Goal: Task Accomplishment & Management: Use online tool/utility

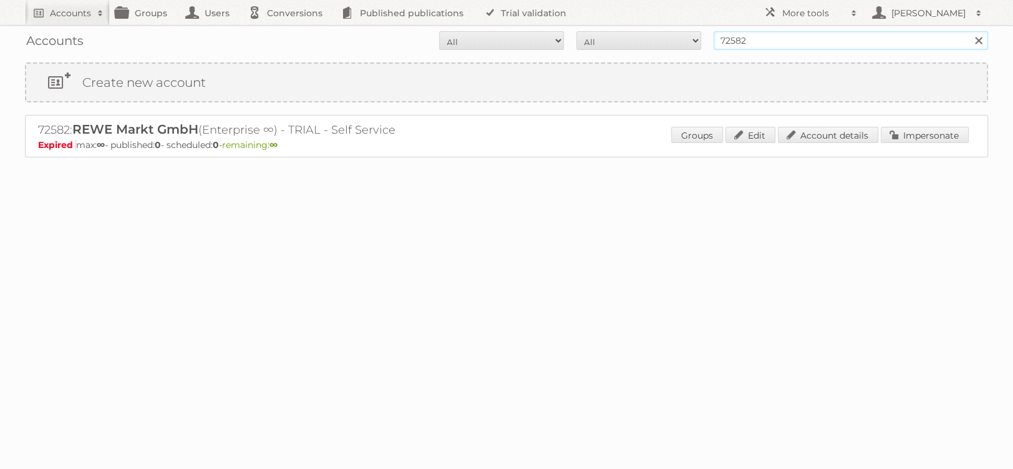
click at [775, 44] on input "72582" at bounding box center [851, 40] width 275 height 19
type input "netto [PERSON_NAME]"
click at [969, 31] on input "Search" at bounding box center [978, 40] width 19 height 19
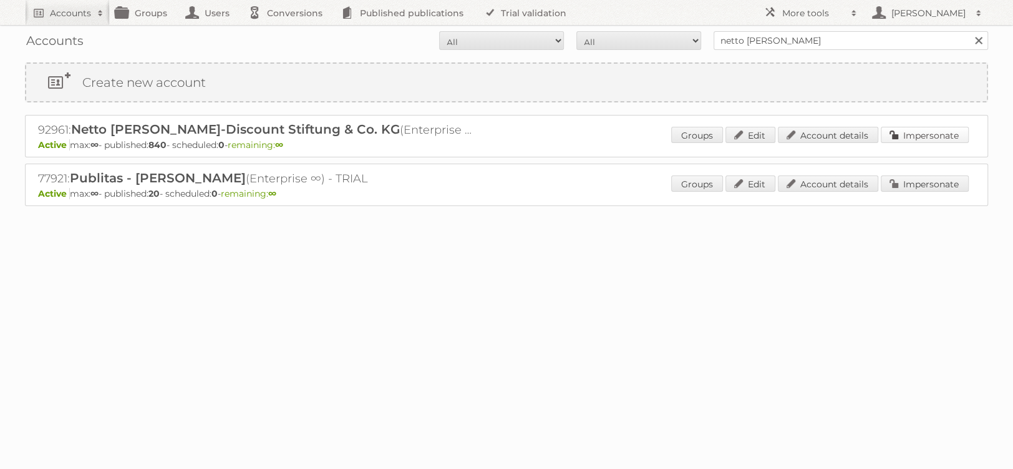
click at [928, 136] on link "Impersonate" at bounding box center [925, 135] width 88 height 16
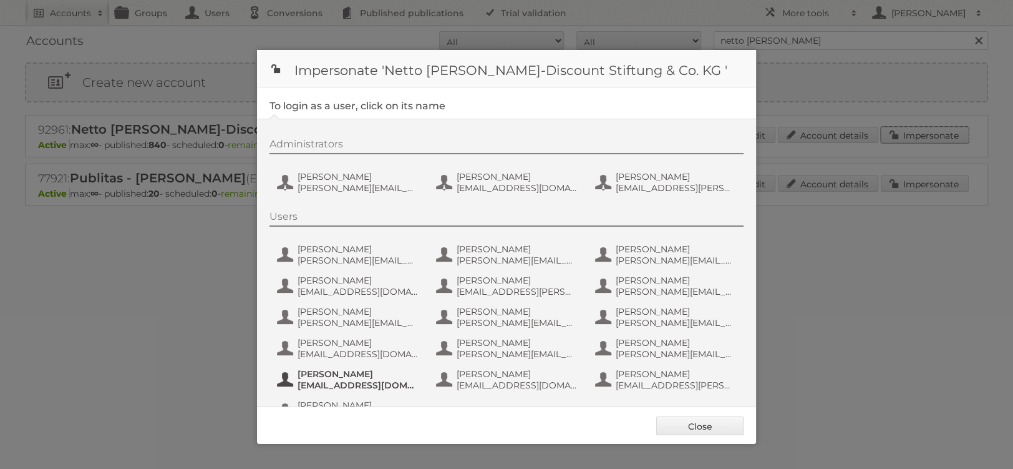
scroll to position [31, 0]
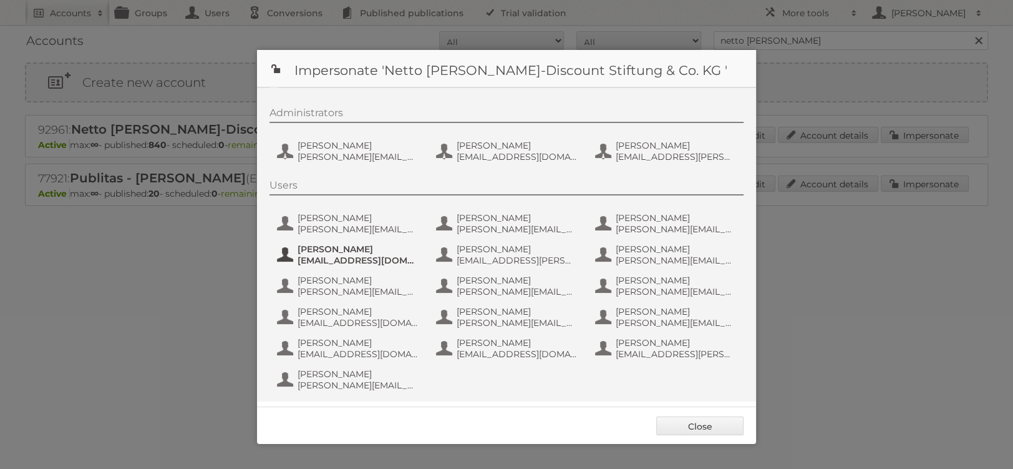
click at [370, 258] on span "[EMAIL_ADDRESS][DOMAIN_NAME]" at bounding box center [358, 260] width 121 height 11
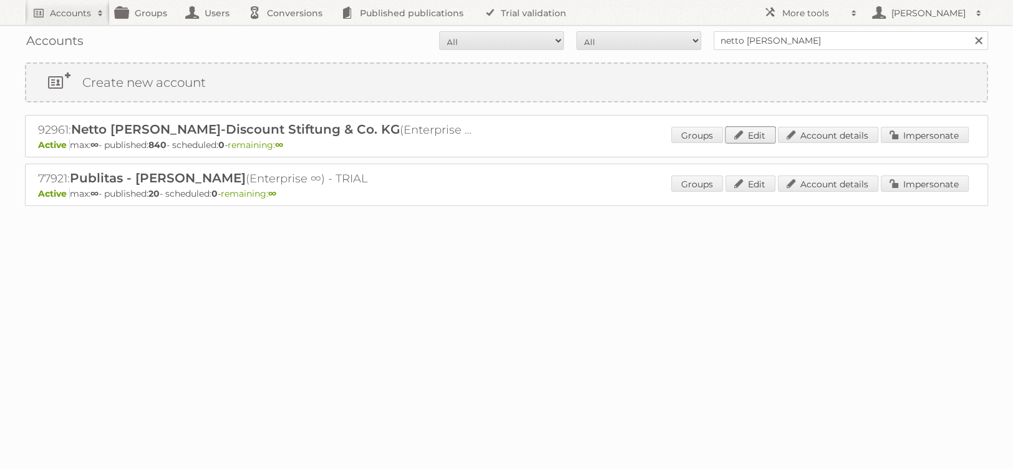
click at [755, 129] on link "Edit" at bounding box center [751, 135] width 50 height 16
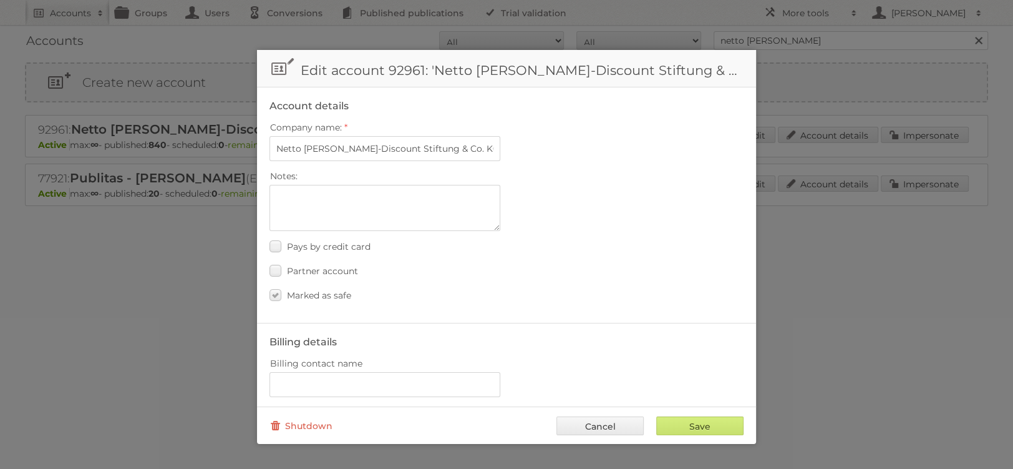
click at [791, 95] on div at bounding box center [506, 234] width 1013 height 469
click at [619, 419] on link "Cancel" at bounding box center [600, 425] width 87 height 19
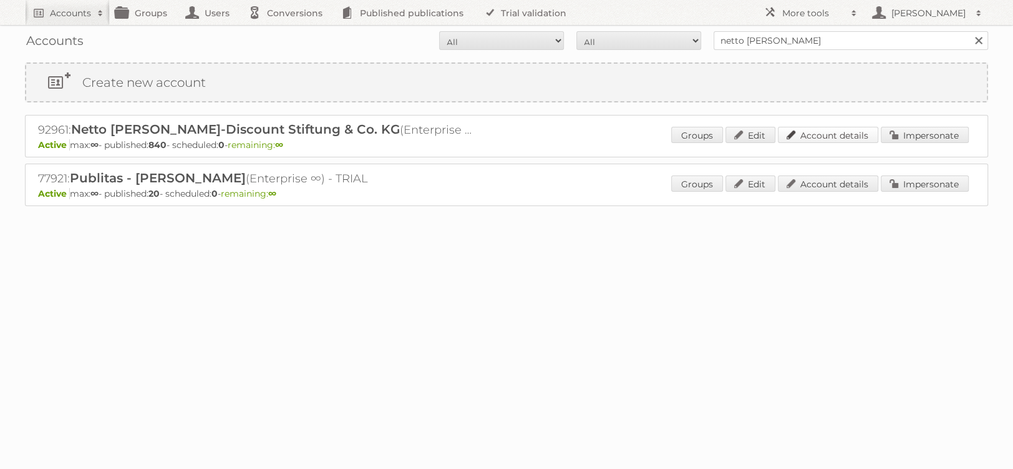
click at [835, 130] on link "Account details" at bounding box center [828, 135] width 100 height 16
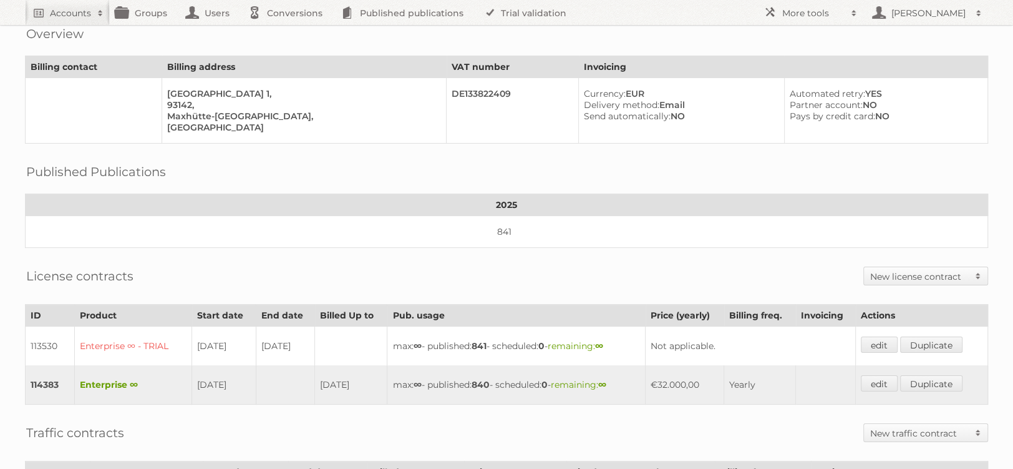
scroll to position [24, 0]
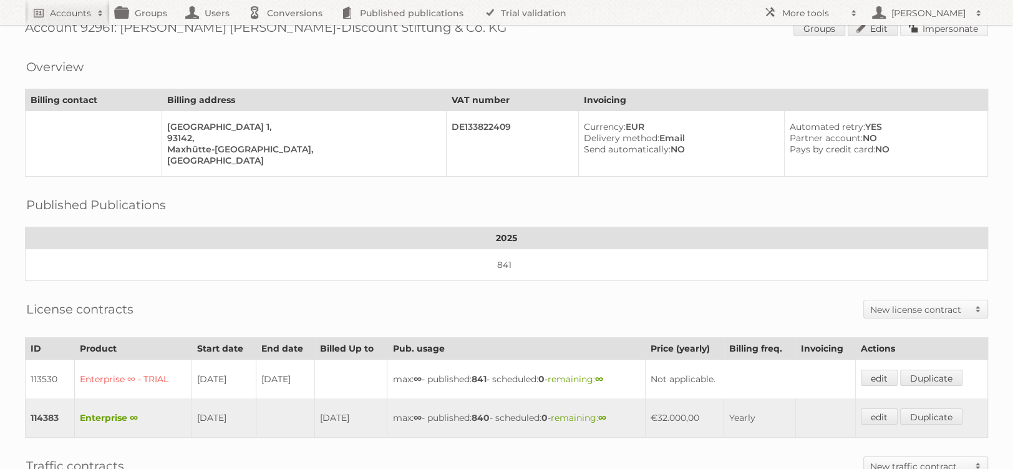
click at [962, 34] on link "Impersonate" at bounding box center [944, 28] width 88 height 16
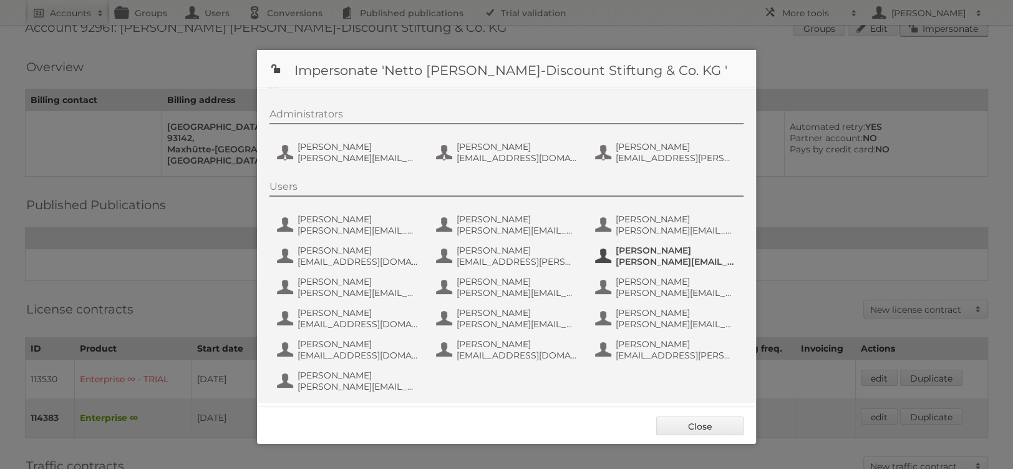
scroll to position [31, 0]
click at [386, 255] on span "[EMAIL_ADDRESS][DOMAIN_NAME]" at bounding box center [358, 260] width 121 height 11
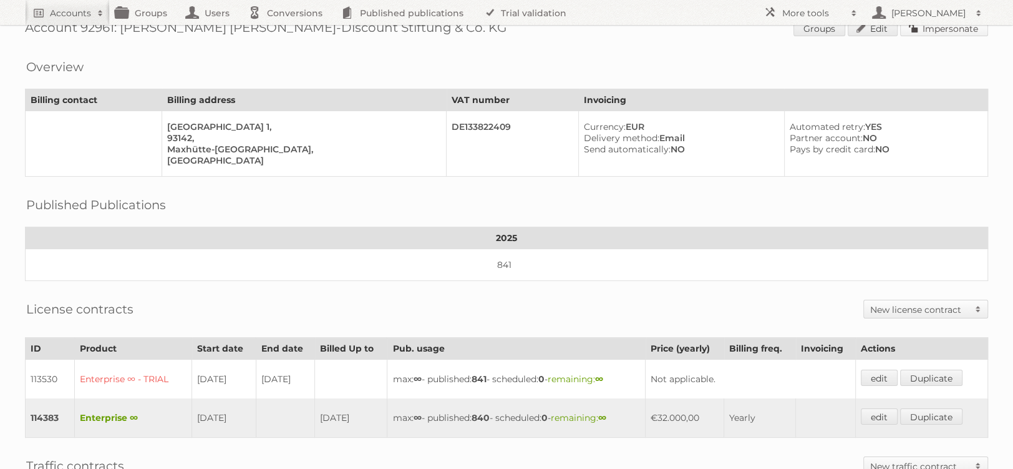
click at [958, 27] on link "Impersonate" at bounding box center [944, 28] width 88 height 16
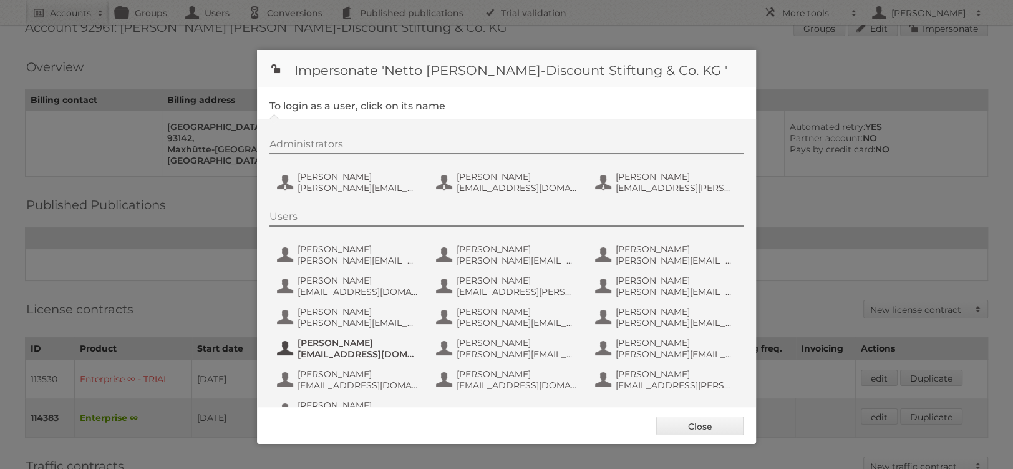
click at [350, 343] on span "[PERSON_NAME]" at bounding box center [358, 342] width 121 height 11
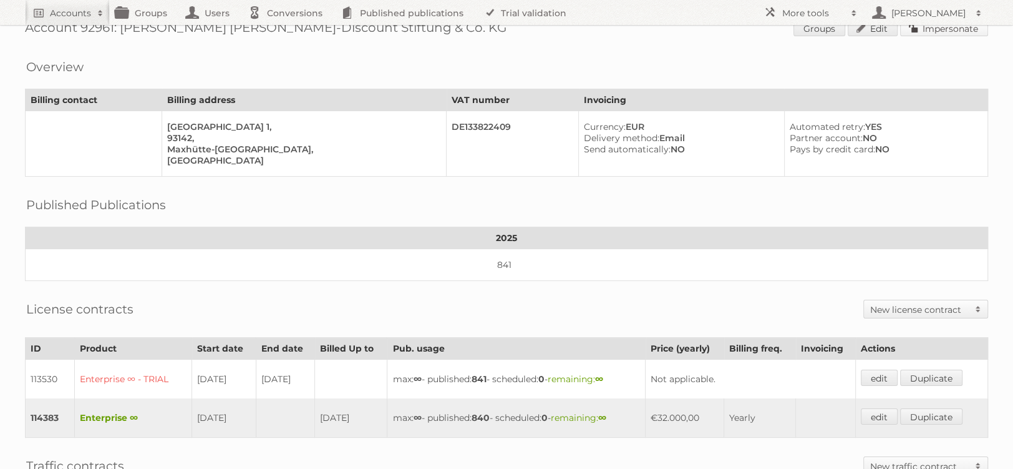
click at [962, 31] on link "Impersonate" at bounding box center [944, 28] width 88 height 16
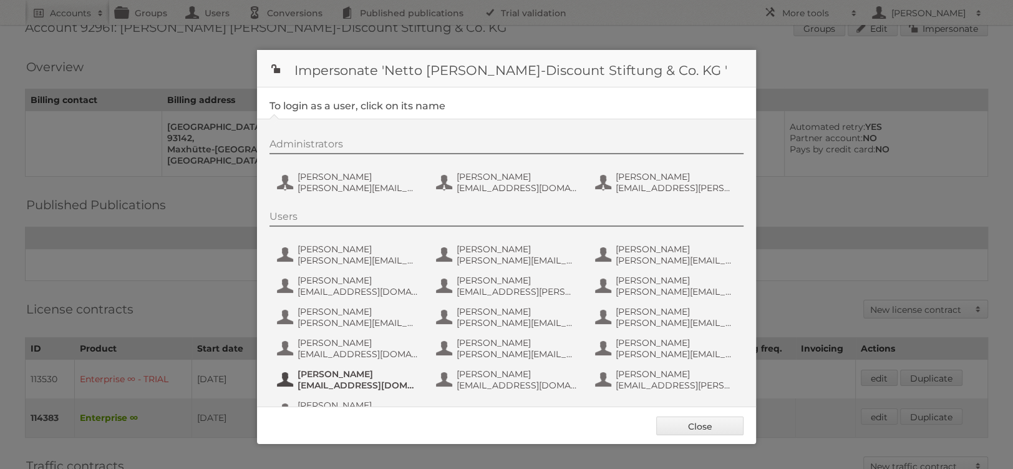
click at [372, 385] on span "[EMAIL_ADDRESS][DOMAIN_NAME]" at bounding box center [358, 384] width 121 height 11
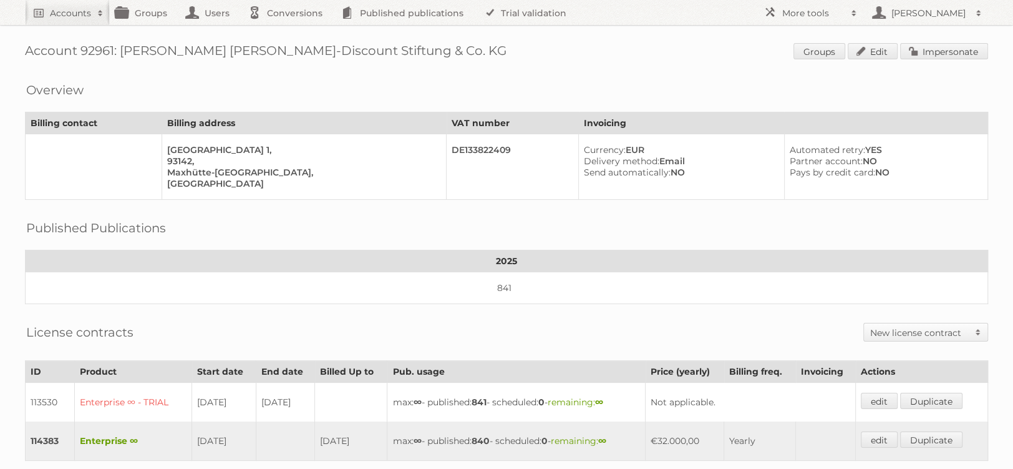
scroll to position [2, 0]
click at [973, 46] on link "Impersonate" at bounding box center [944, 50] width 88 height 16
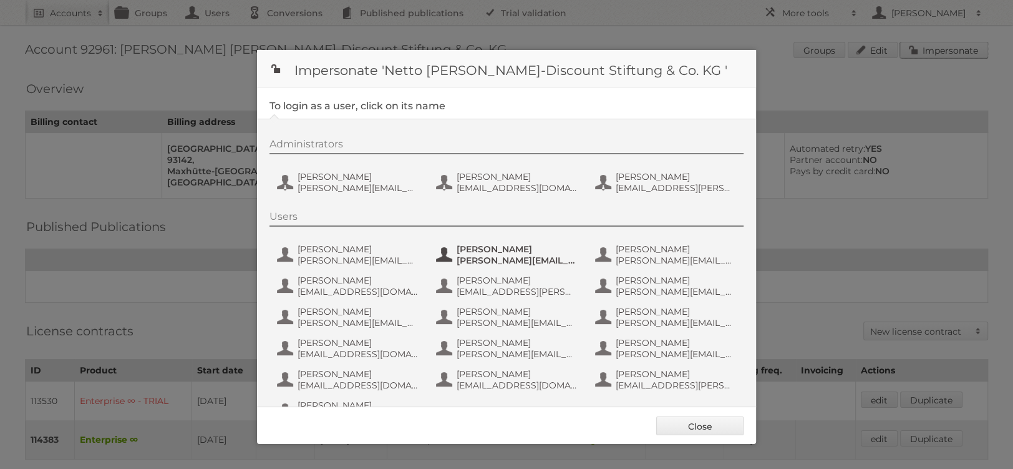
scroll to position [31, 0]
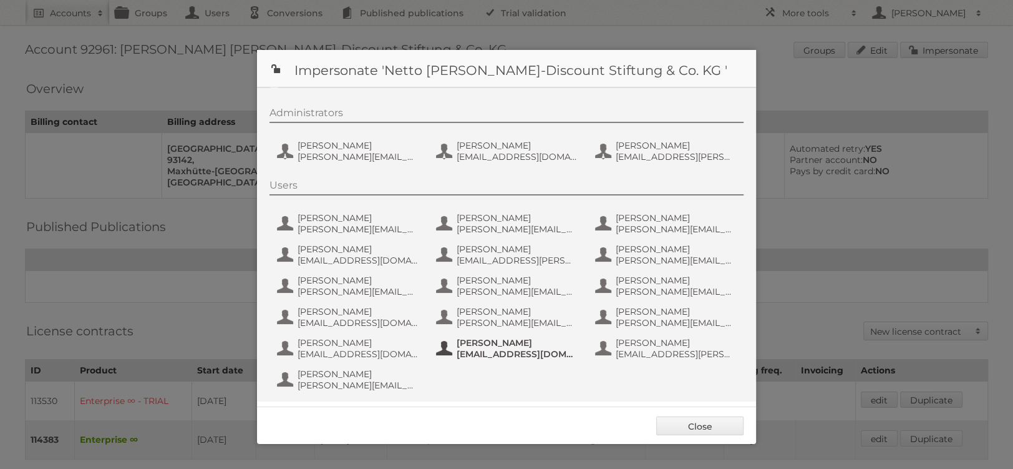
click at [532, 350] on span "[EMAIL_ADDRESS][DOMAIN_NAME]" at bounding box center [517, 353] width 121 height 11
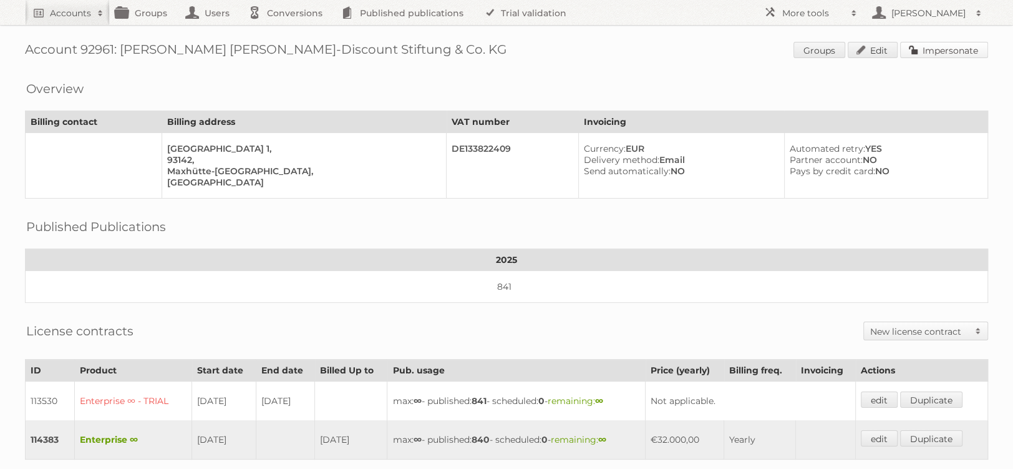
click at [955, 47] on link "Impersonate" at bounding box center [944, 50] width 88 height 16
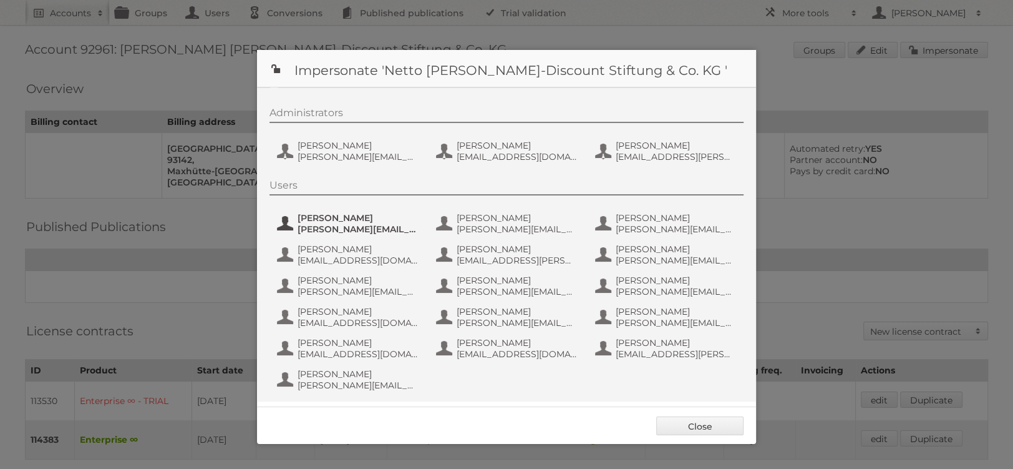
click at [328, 215] on span "[PERSON_NAME]" at bounding box center [358, 217] width 121 height 11
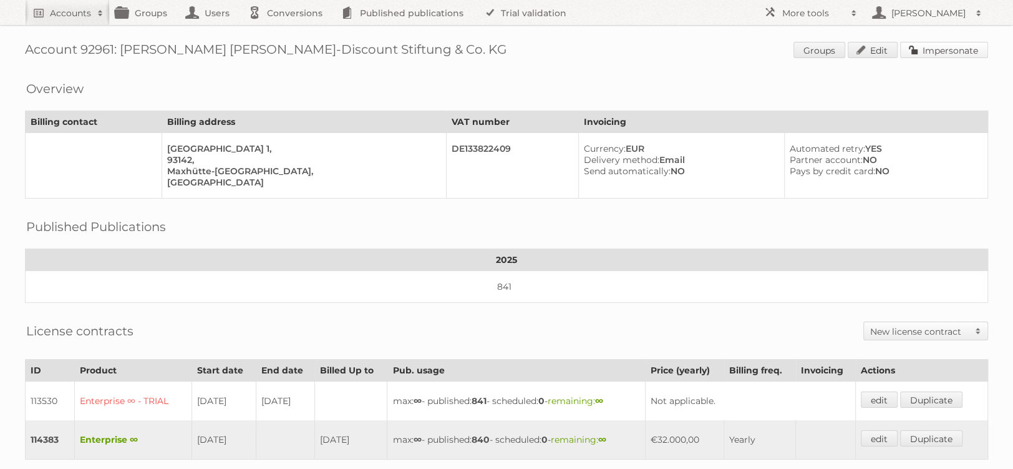
click at [974, 44] on link "Impersonate" at bounding box center [944, 50] width 88 height 16
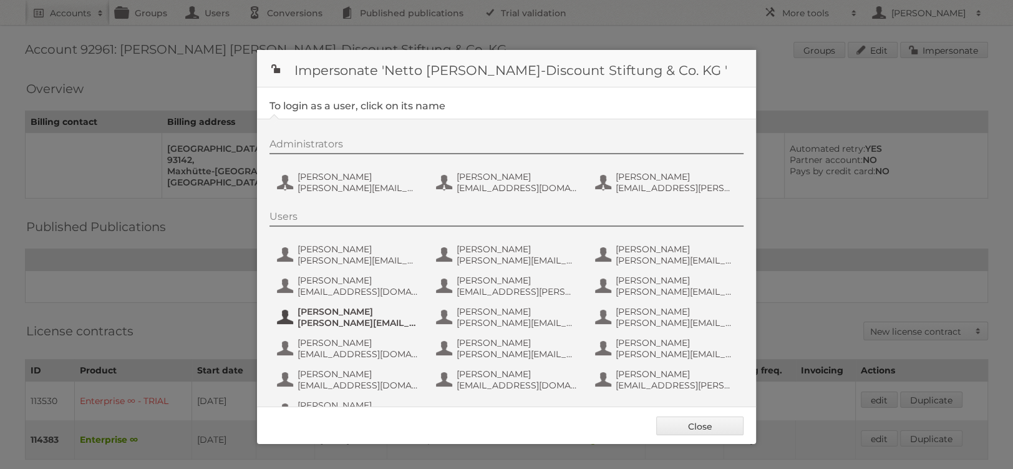
click at [385, 318] on span "[PERSON_NAME][EMAIL_ADDRESS][PERSON_NAME][PERSON_NAME][DOMAIN_NAME]" at bounding box center [358, 322] width 121 height 11
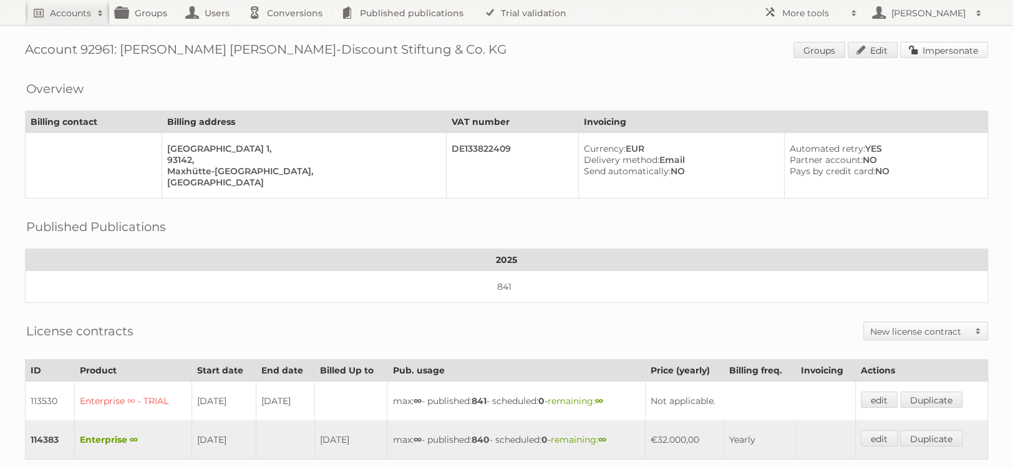
click at [971, 49] on link "Impersonate" at bounding box center [944, 50] width 88 height 16
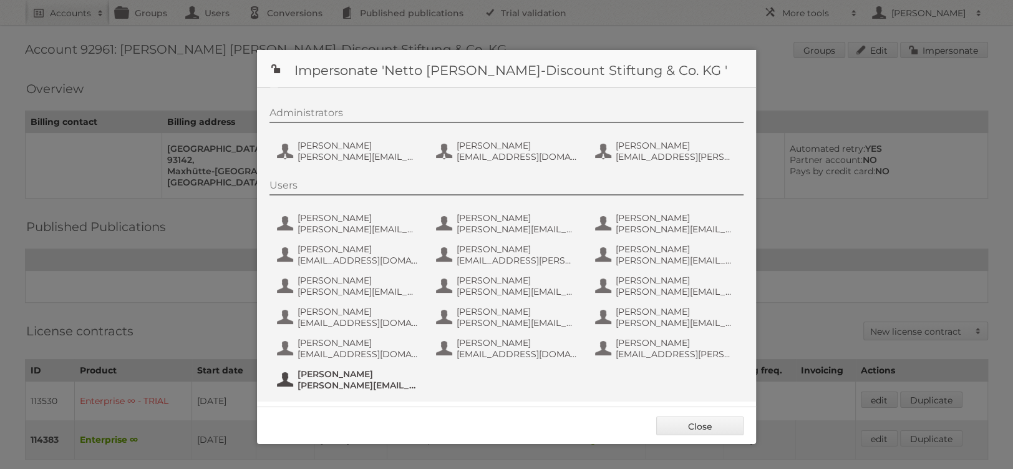
click at [367, 373] on span "[PERSON_NAME]" at bounding box center [358, 373] width 121 height 11
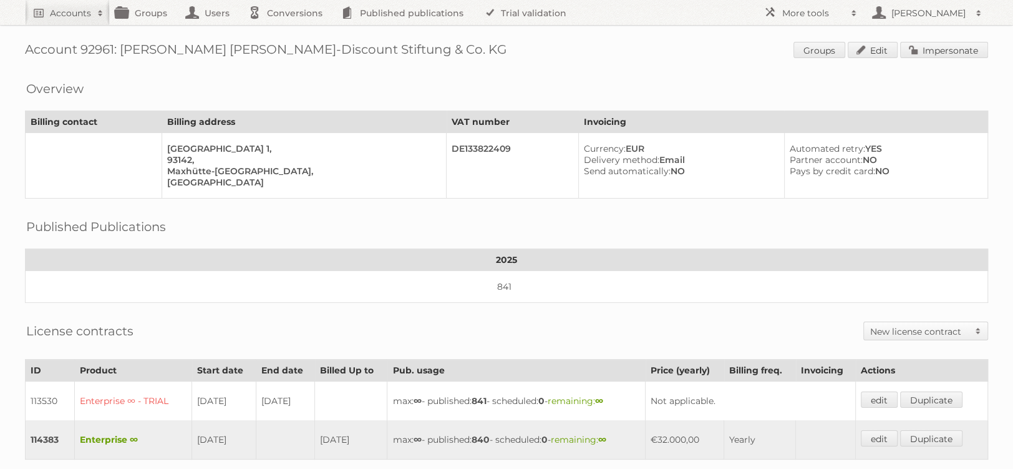
click at [955, 57] on span "Groups Edit Impersonate" at bounding box center [891, 51] width 195 height 19
click at [959, 36] on div "Account 92961: Netto Marken-Discount Stiftung & Co. KG Groups Edit Impersonate …" at bounding box center [506, 378] width 1013 height 761
click at [946, 53] on link "Impersonate" at bounding box center [944, 50] width 88 height 16
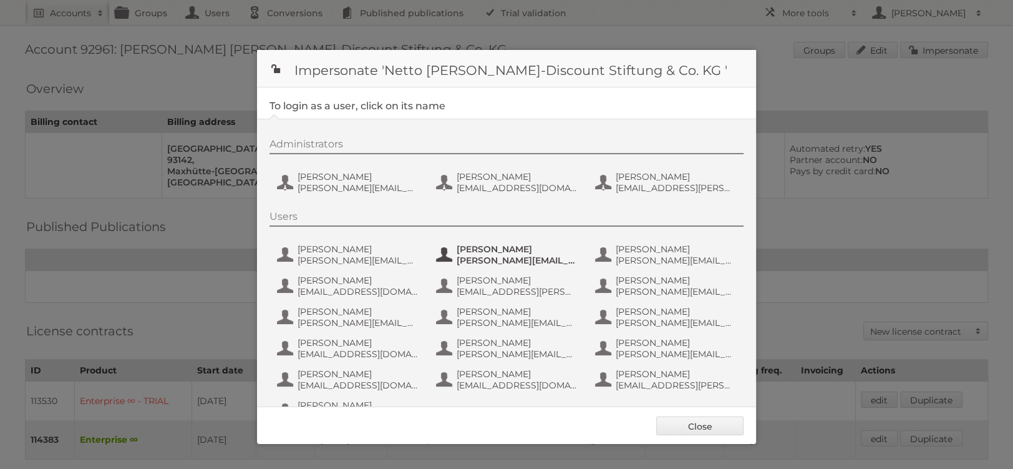
click at [527, 250] on span "[PERSON_NAME]" at bounding box center [517, 248] width 121 height 11
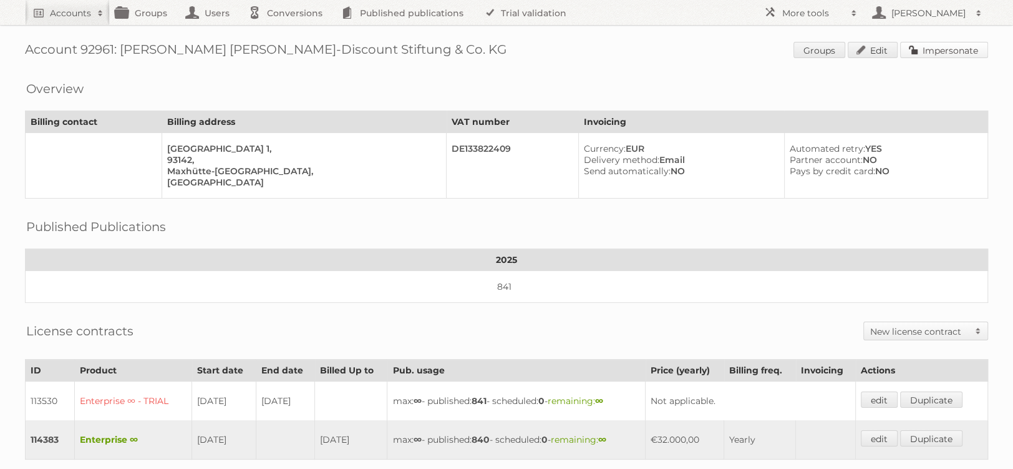
click at [941, 52] on link "Impersonate" at bounding box center [944, 50] width 88 height 16
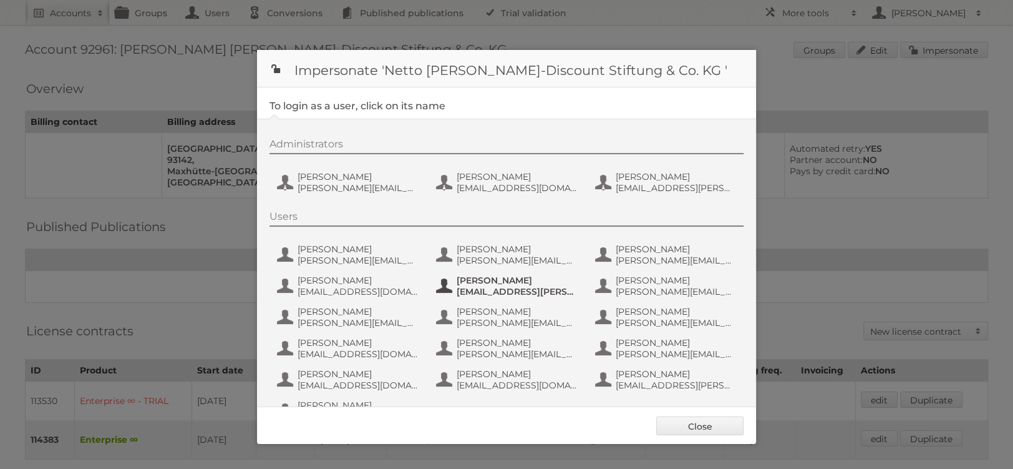
click at [504, 278] on span "[PERSON_NAME]" at bounding box center [517, 280] width 121 height 11
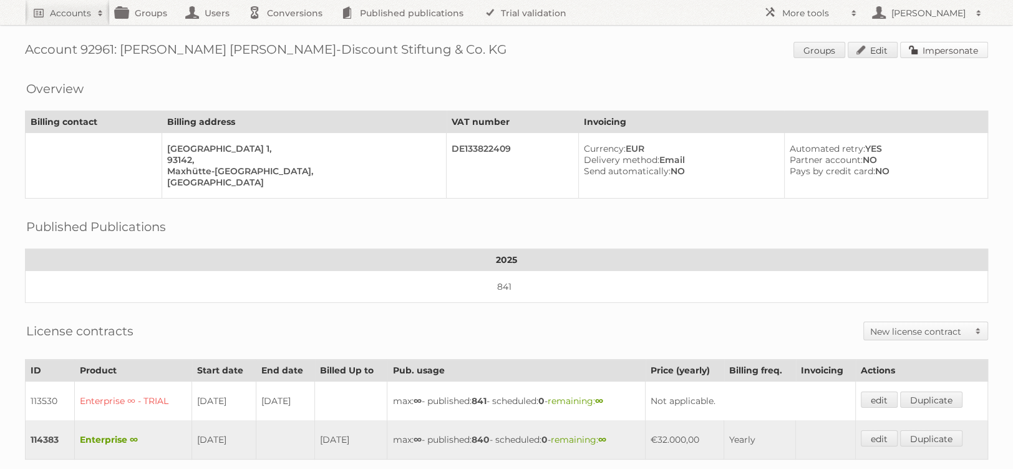
click at [938, 49] on link "Impersonate" at bounding box center [944, 50] width 88 height 16
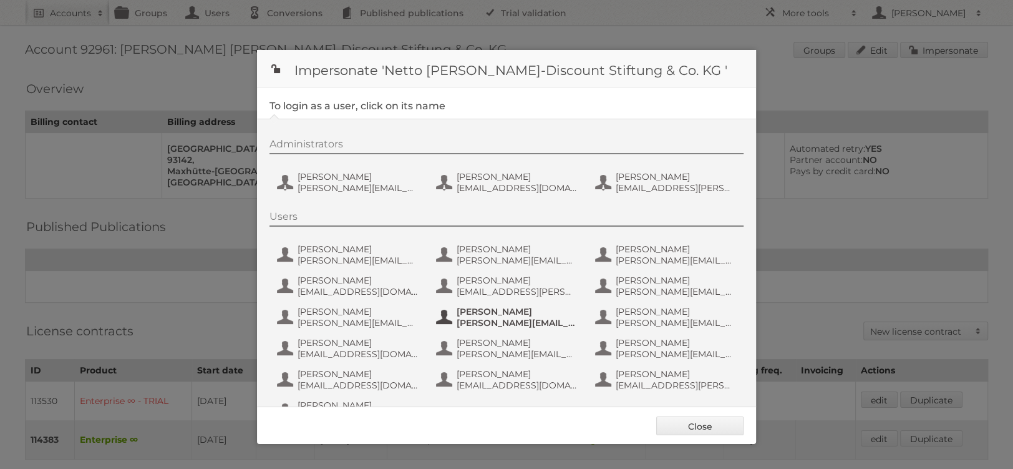
click at [541, 312] on span "[PERSON_NAME]" at bounding box center [517, 311] width 121 height 11
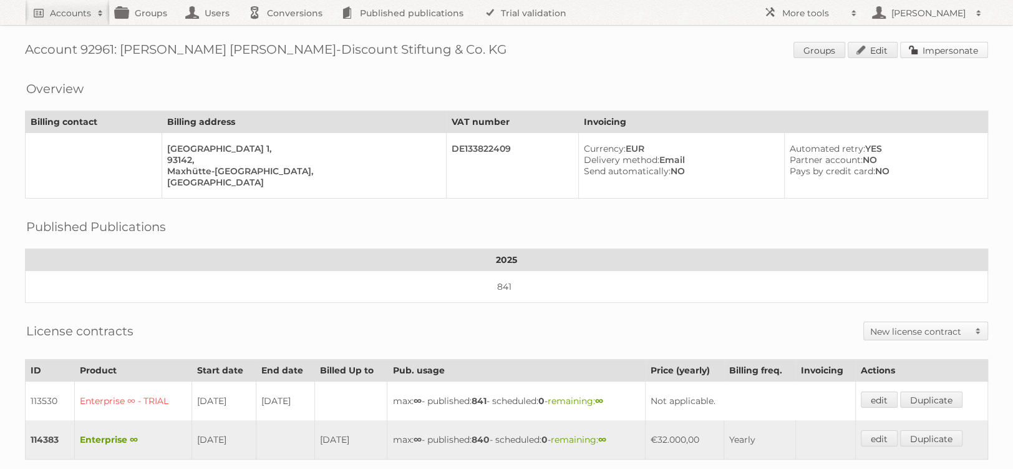
click at [961, 49] on link "Impersonate" at bounding box center [944, 50] width 88 height 16
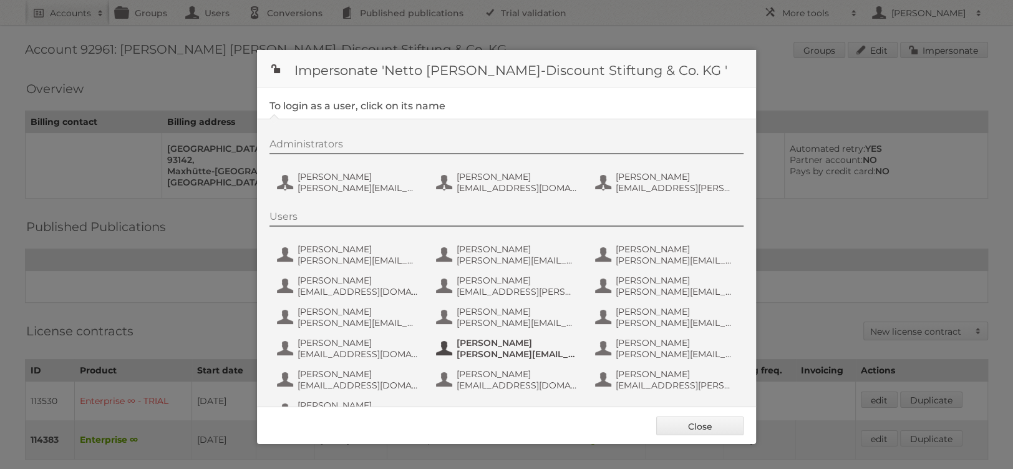
click at [494, 346] on span "[PERSON_NAME]" at bounding box center [517, 342] width 121 height 11
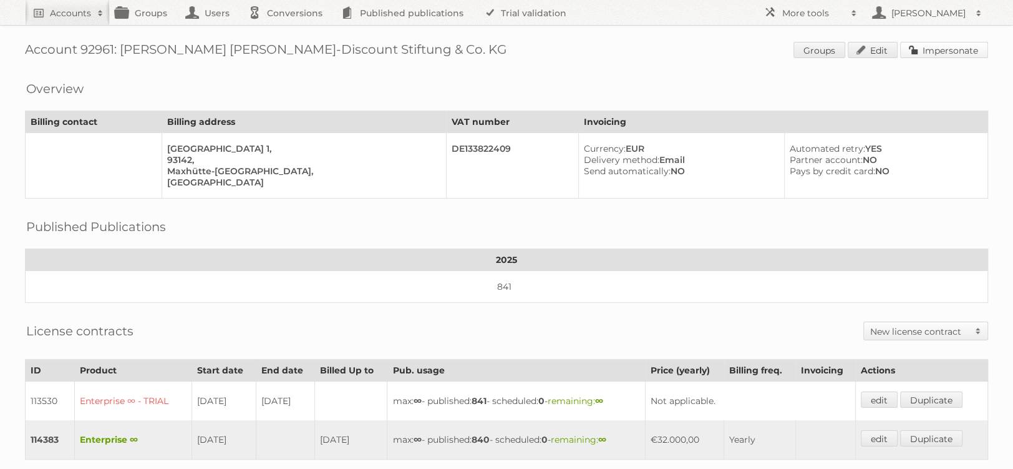
click at [950, 49] on link "Impersonate" at bounding box center [944, 50] width 88 height 16
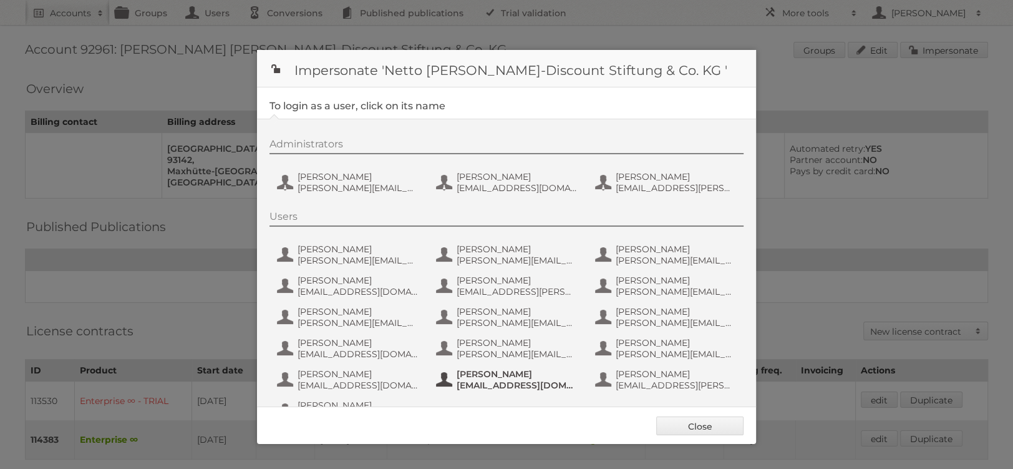
click at [534, 372] on span "[PERSON_NAME]" at bounding box center [517, 373] width 121 height 11
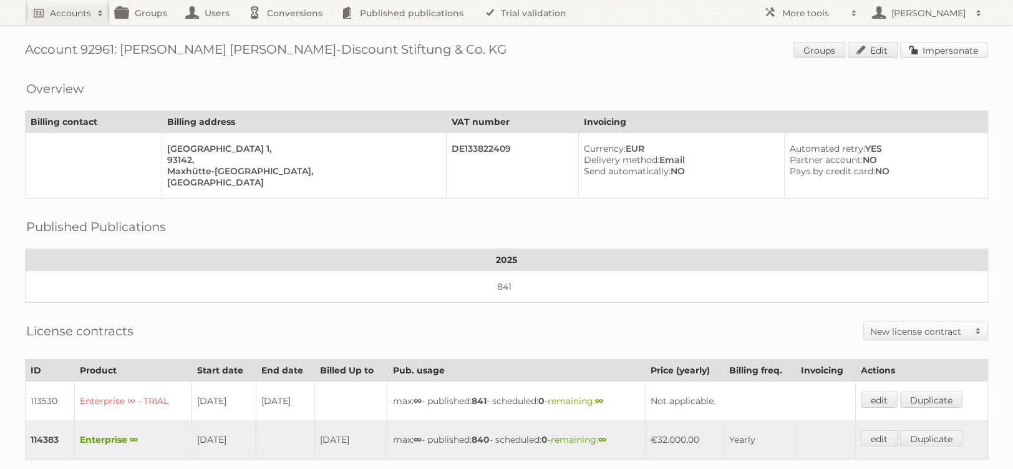
click at [968, 46] on link "Impersonate" at bounding box center [944, 50] width 88 height 16
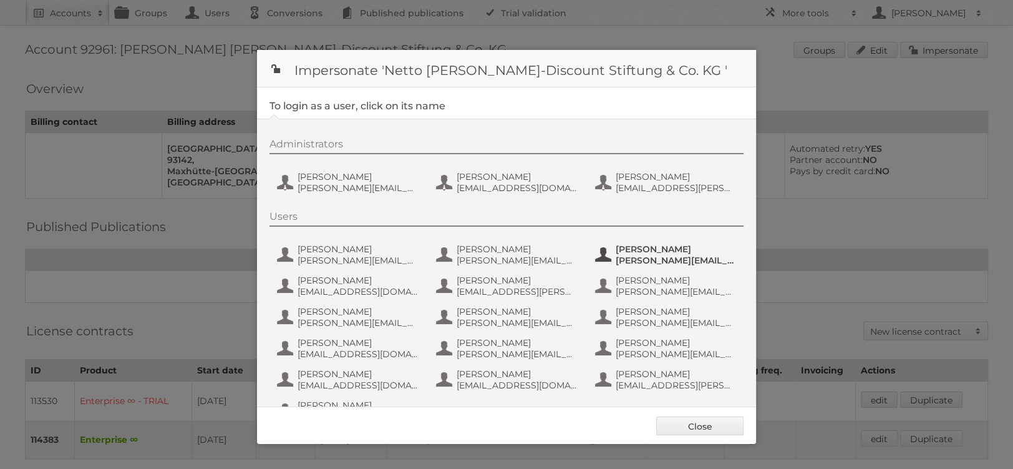
click at [658, 246] on span "[PERSON_NAME]" at bounding box center [676, 248] width 121 height 11
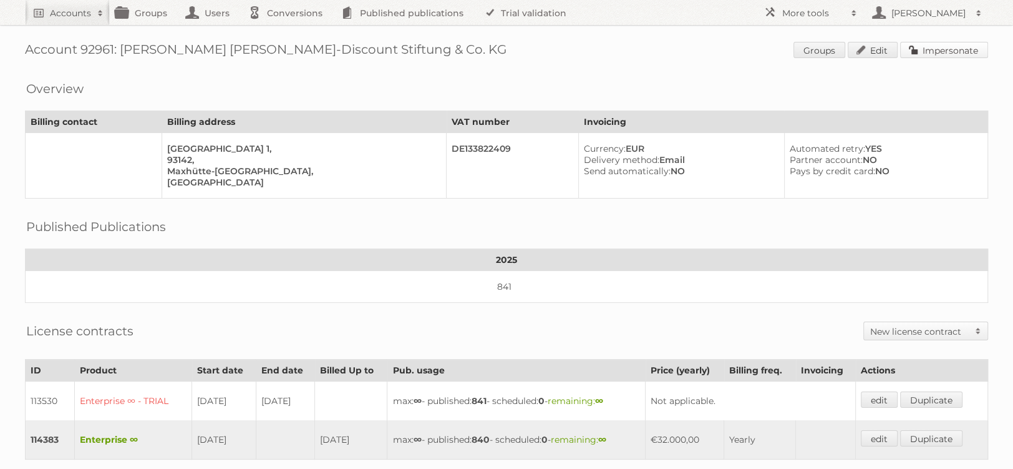
click at [946, 46] on link "Impersonate" at bounding box center [944, 50] width 88 height 16
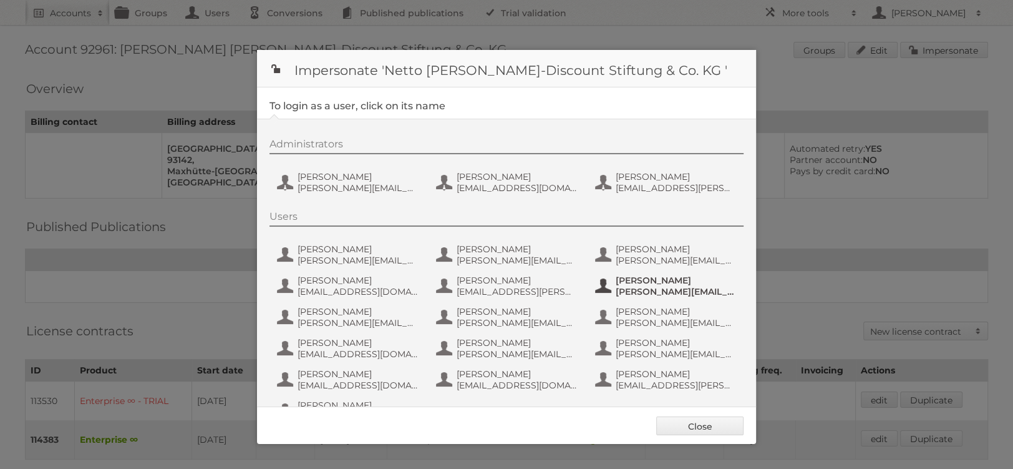
click at [679, 291] on span "[PERSON_NAME][EMAIL_ADDRESS][PERSON_NAME][PERSON_NAME][DOMAIN_NAME]" at bounding box center [676, 291] width 121 height 11
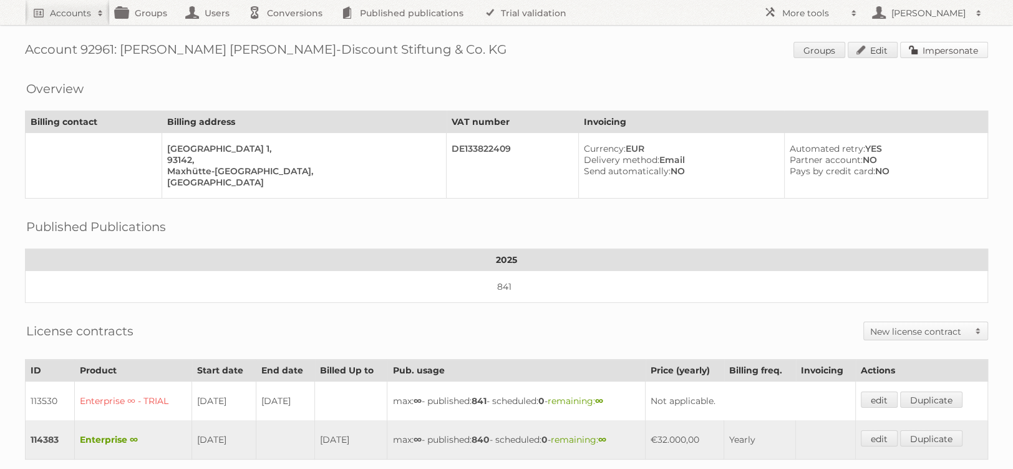
click at [942, 55] on link "Impersonate" at bounding box center [944, 50] width 88 height 16
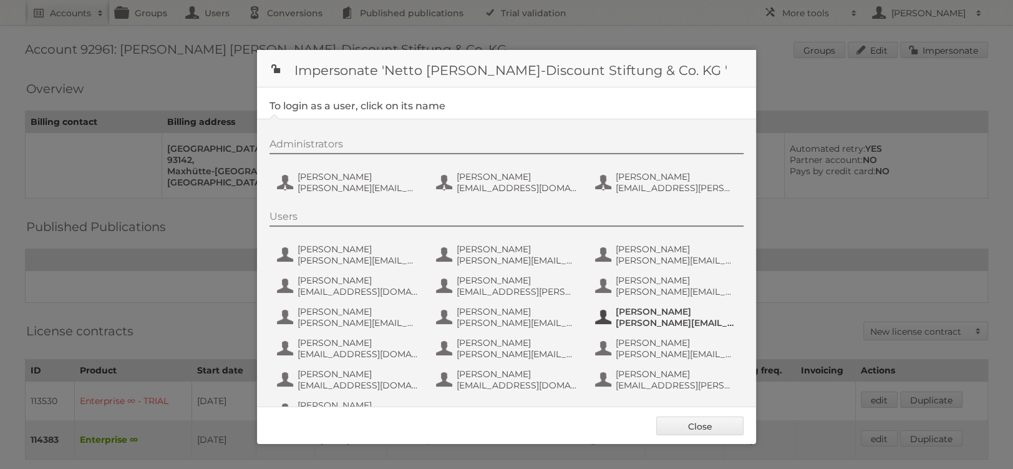
click at [675, 314] on span "[PERSON_NAME]" at bounding box center [676, 311] width 121 height 11
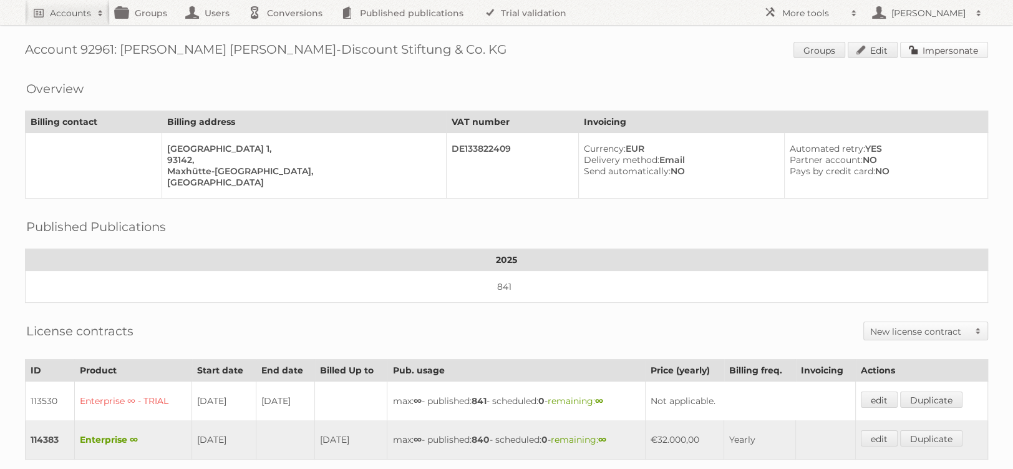
click at [936, 51] on link "Impersonate" at bounding box center [944, 50] width 88 height 16
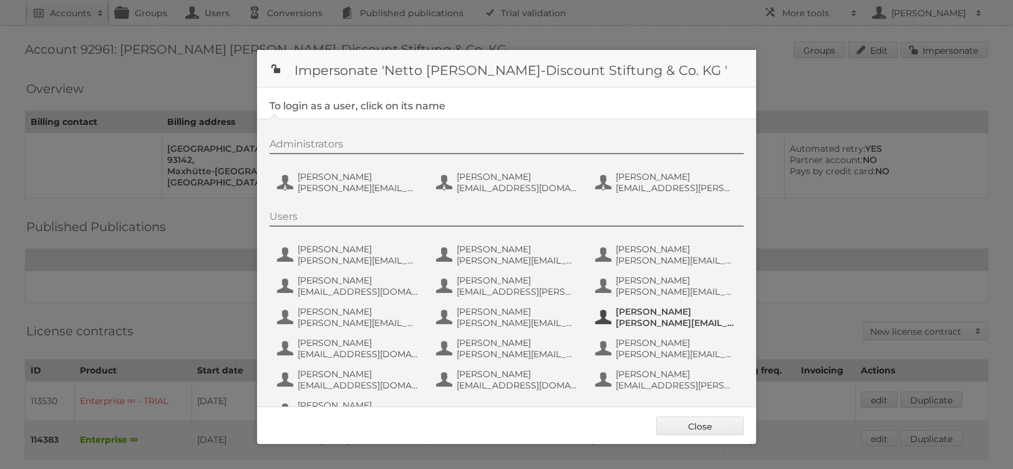
click at [685, 323] on span "[PERSON_NAME][EMAIL_ADDRESS][PERSON_NAME][PERSON_NAME][DOMAIN_NAME]" at bounding box center [676, 322] width 121 height 11
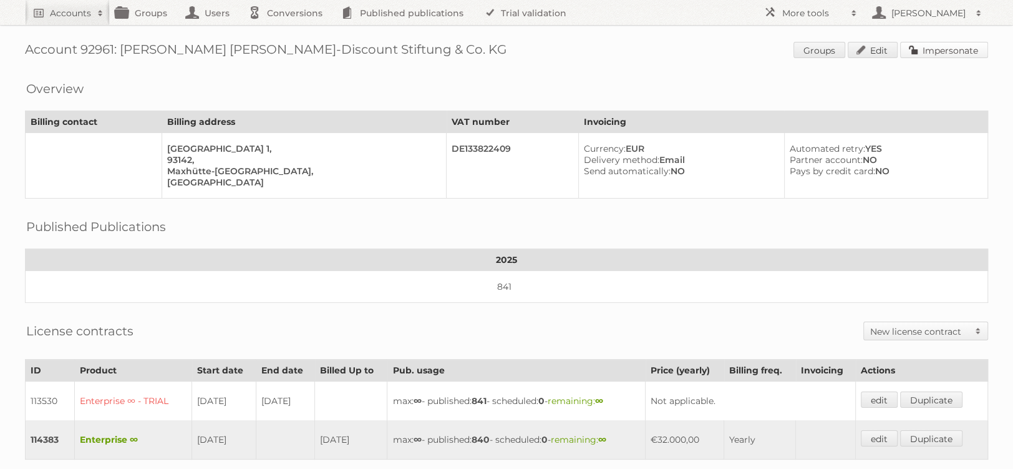
click at [969, 53] on link "Impersonate" at bounding box center [944, 50] width 88 height 16
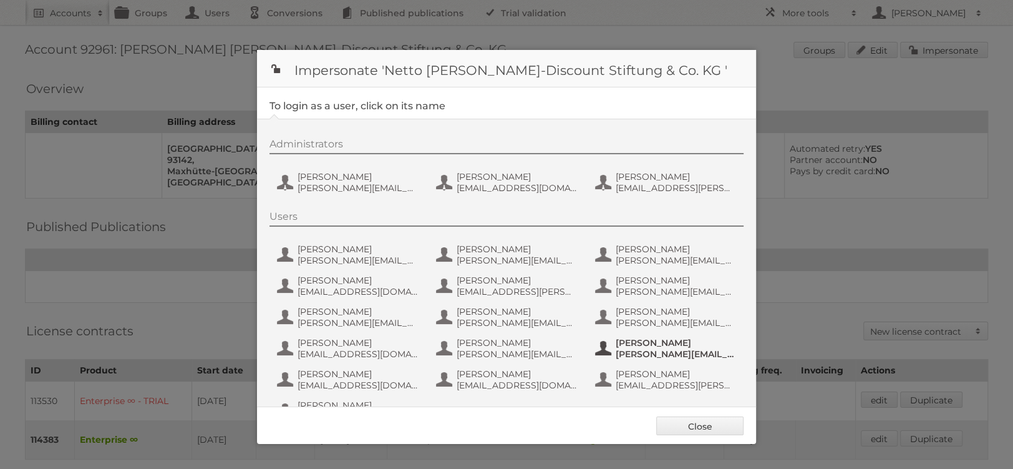
click at [668, 348] on span "[PERSON_NAME][EMAIL_ADDRESS][PERSON_NAME][PERSON_NAME][DOMAIN_NAME]" at bounding box center [676, 353] width 121 height 11
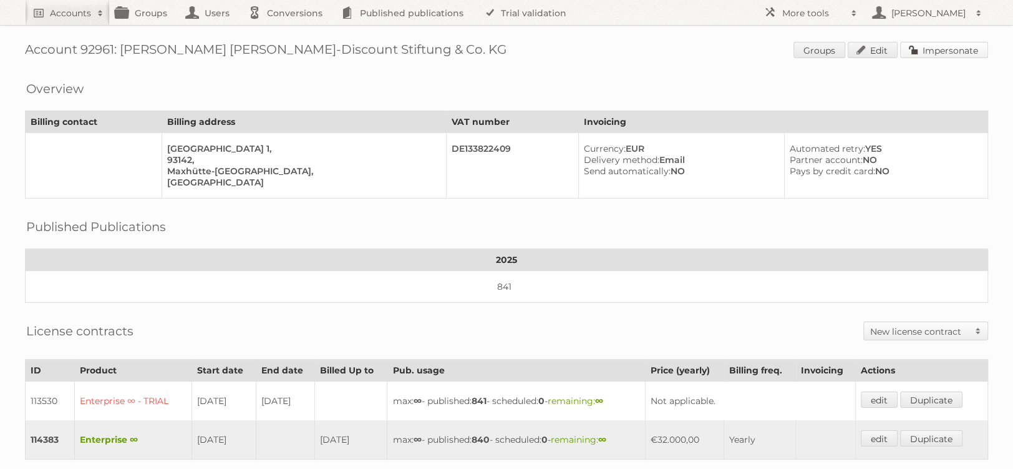
click at [947, 45] on link "Impersonate" at bounding box center [944, 50] width 88 height 16
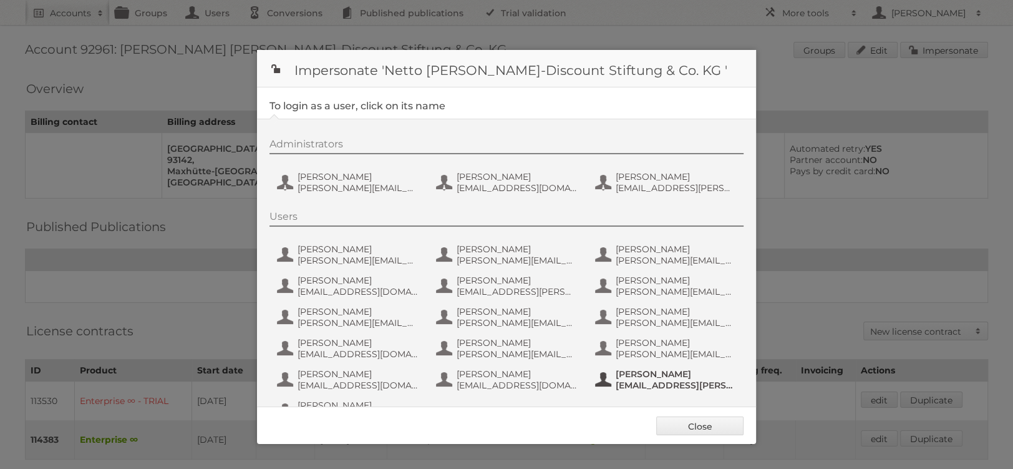
click at [666, 380] on span "[EMAIL_ADDRESS][PERSON_NAME][PERSON_NAME][DOMAIN_NAME]" at bounding box center [676, 384] width 121 height 11
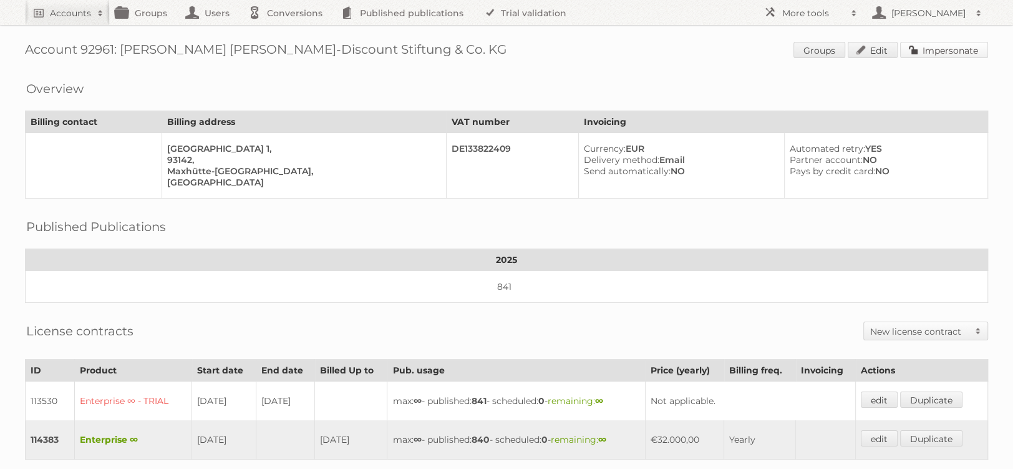
click at [946, 47] on link "Impersonate" at bounding box center [944, 50] width 88 height 16
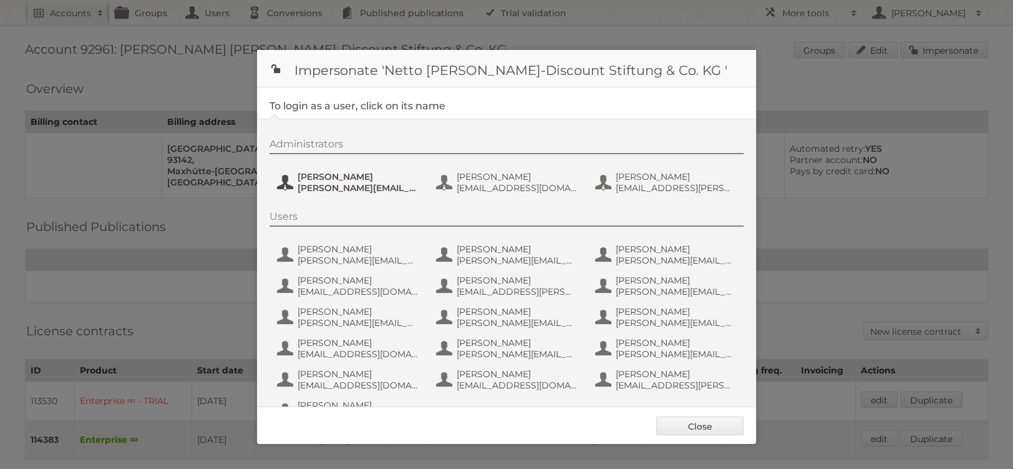
click at [375, 181] on span "[PERSON_NAME]" at bounding box center [358, 176] width 121 height 11
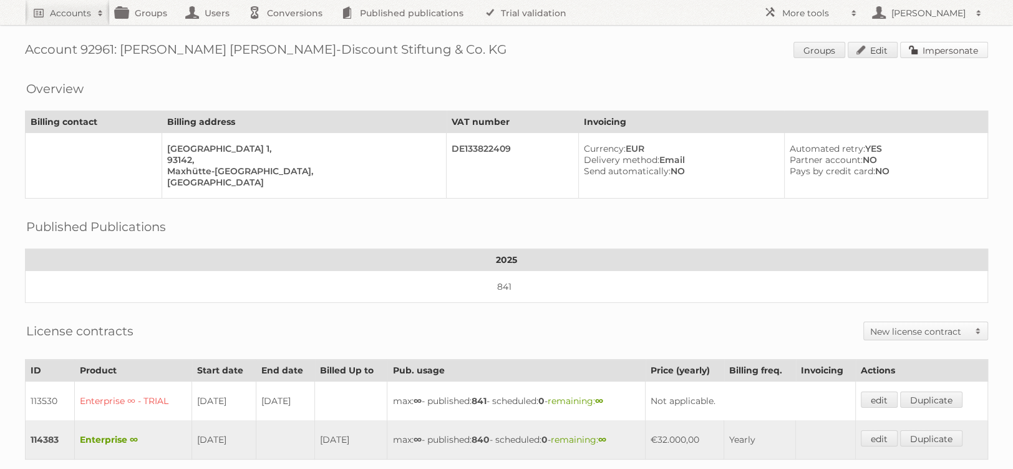
click at [975, 49] on link "Impersonate" at bounding box center [944, 50] width 88 height 16
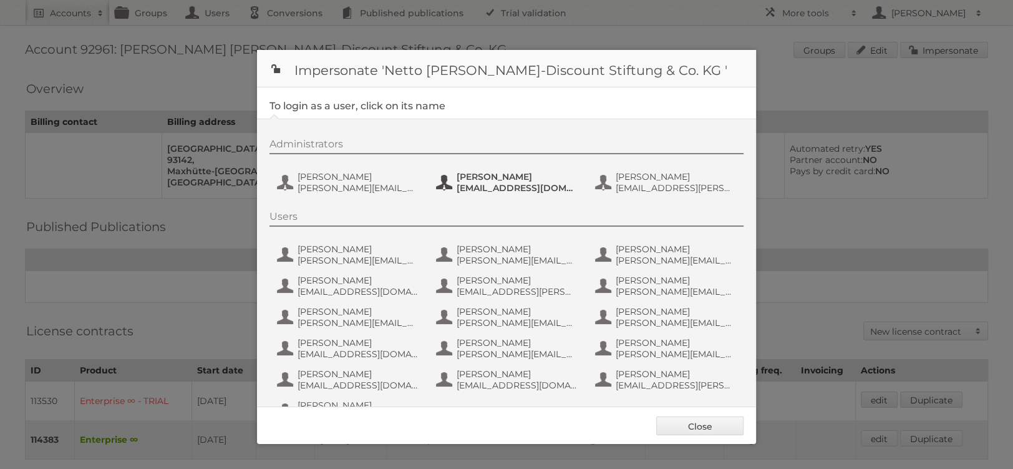
click at [494, 175] on span "[PERSON_NAME]" at bounding box center [517, 176] width 121 height 11
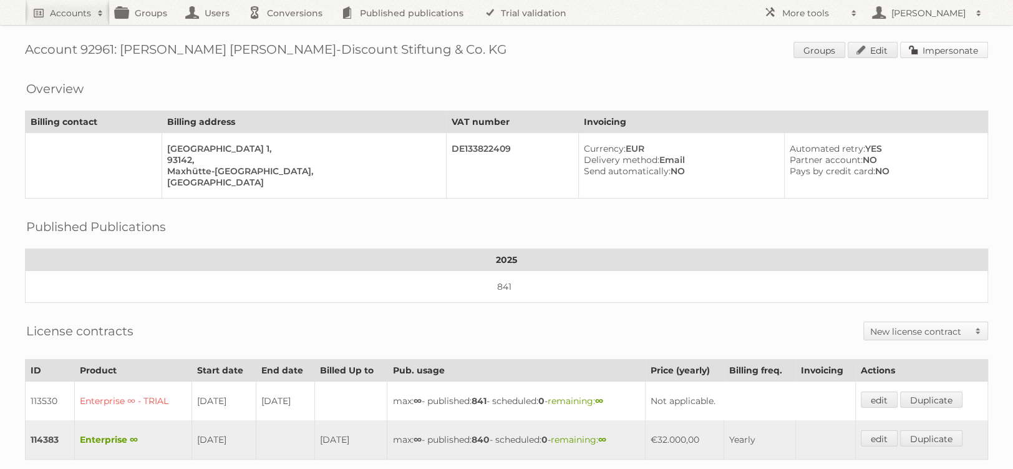
click at [965, 49] on link "Impersonate" at bounding box center [944, 50] width 88 height 16
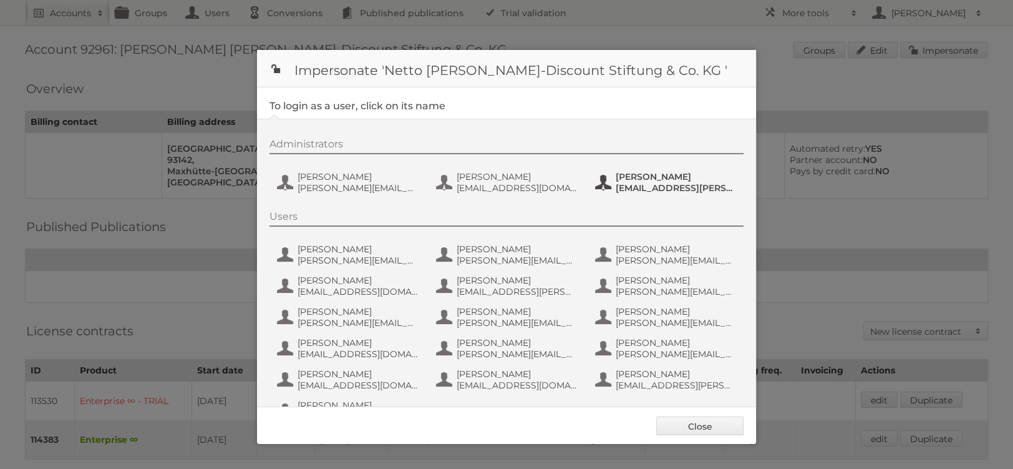
click at [662, 187] on span "[EMAIL_ADDRESS][PERSON_NAME][PERSON_NAME][DOMAIN_NAME]" at bounding box center [676, 187] width 121 height 11
